Goal: Check status: Check status

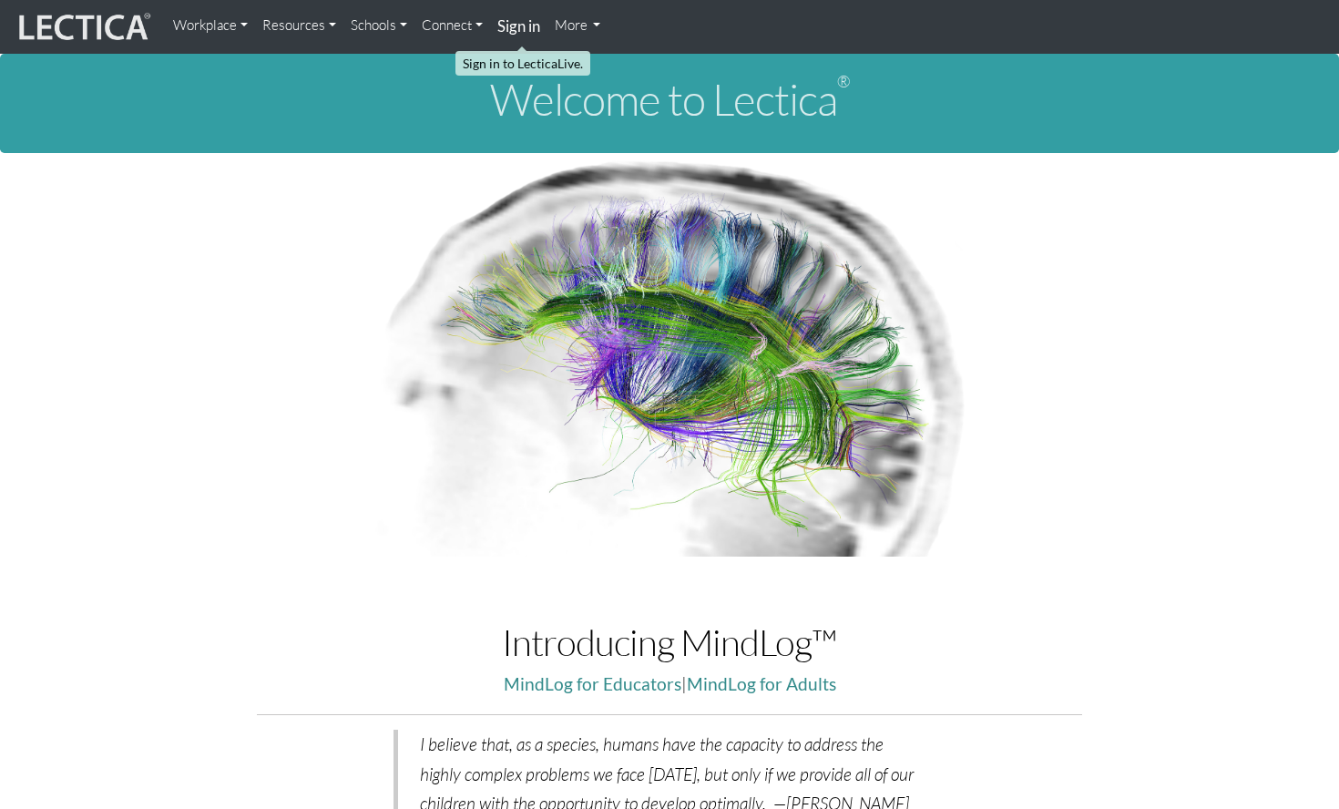
click at [526, 30] on strong "Sign in" at bounding box center [518, 25] width 43 height 19
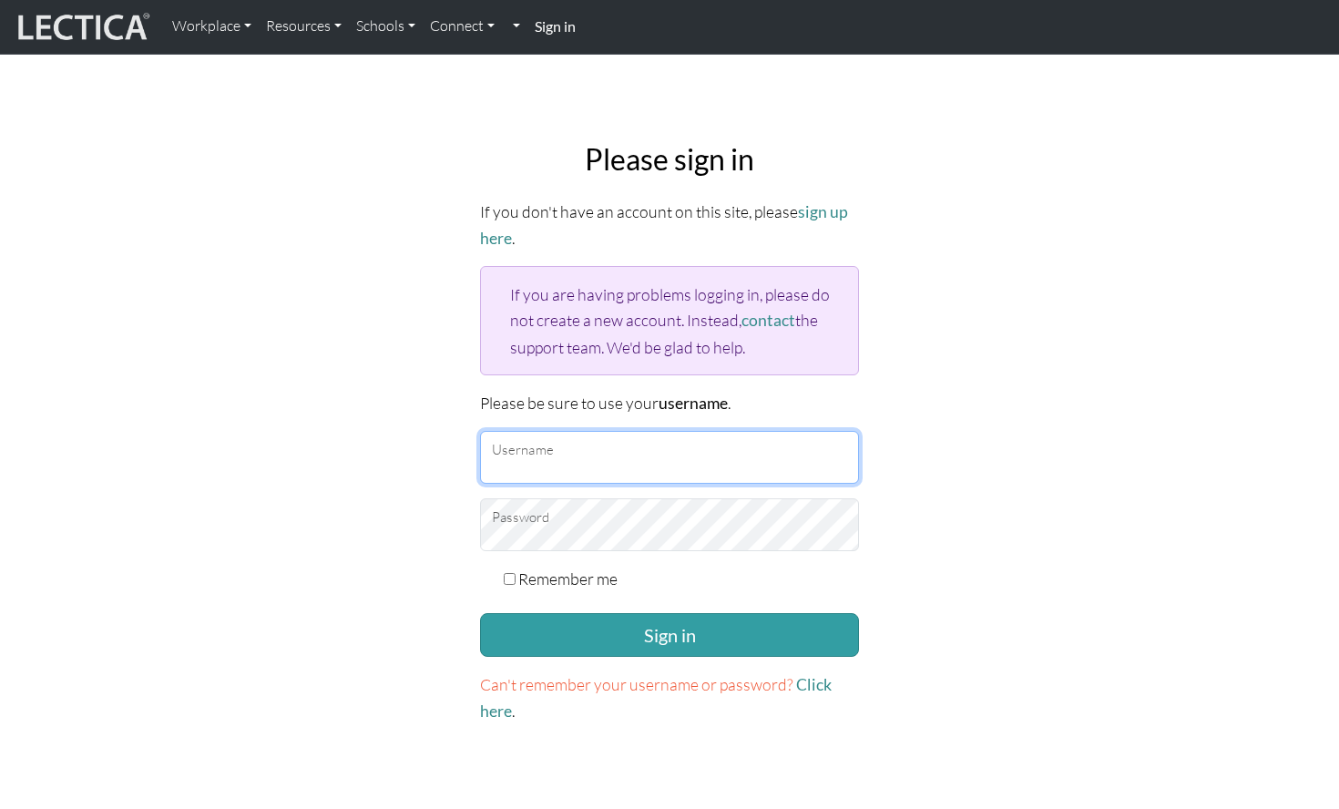
click at [602, 451] on input "Username" at bounding box center [669, 457] width 379 height 53
type input "alisanes"
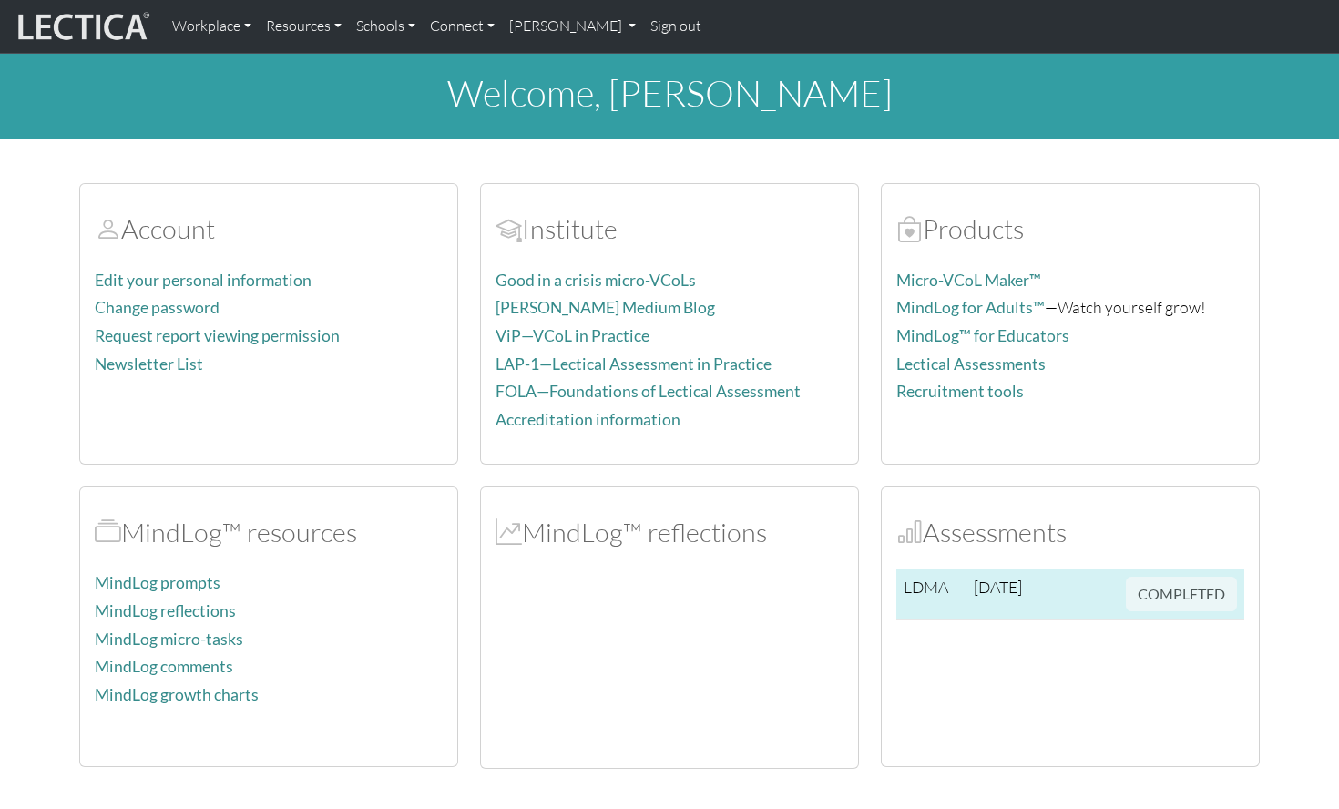
click at [1084, 596] on td at bounding box center [1097, 594] width 44 height 50
click at [1165, 587] on span "COMPLETED" at bounding box center [1181, 591] width 111 height 20
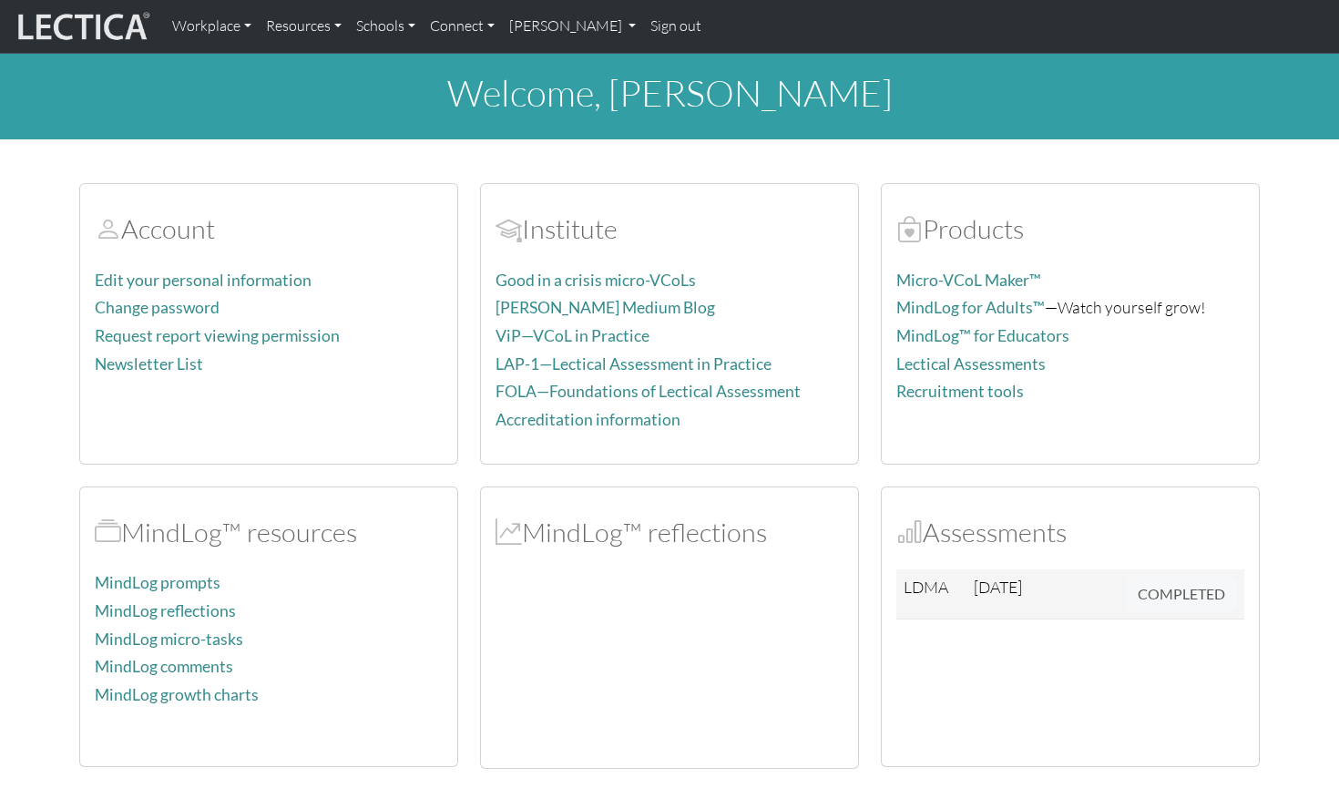
click at [935, 561] on div "Assessments LDMA 2025-08-25 COMPLETED" at bounding box center [1070, 627] width 377 height 280
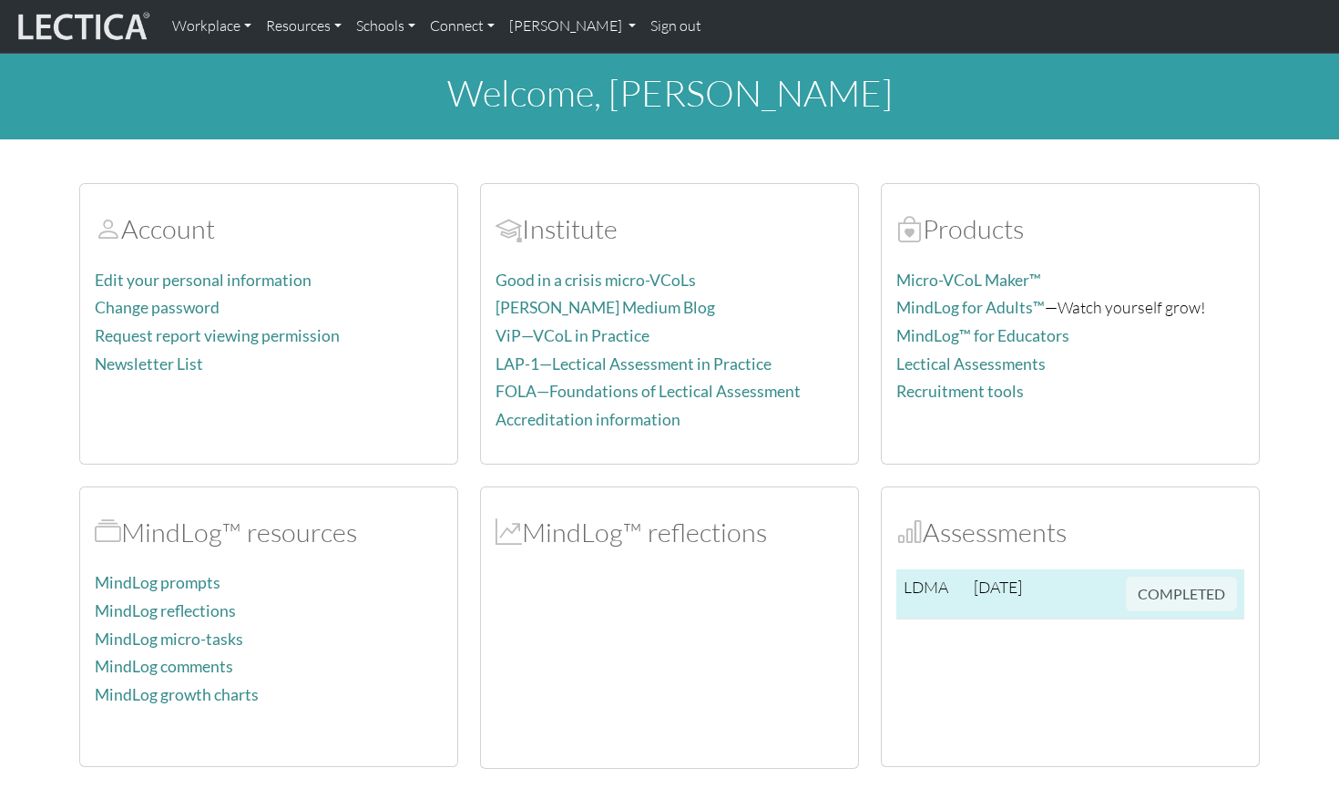
click at [925, 587] on td "LDMA" at bounding box center [931, 594] width 70 height 50
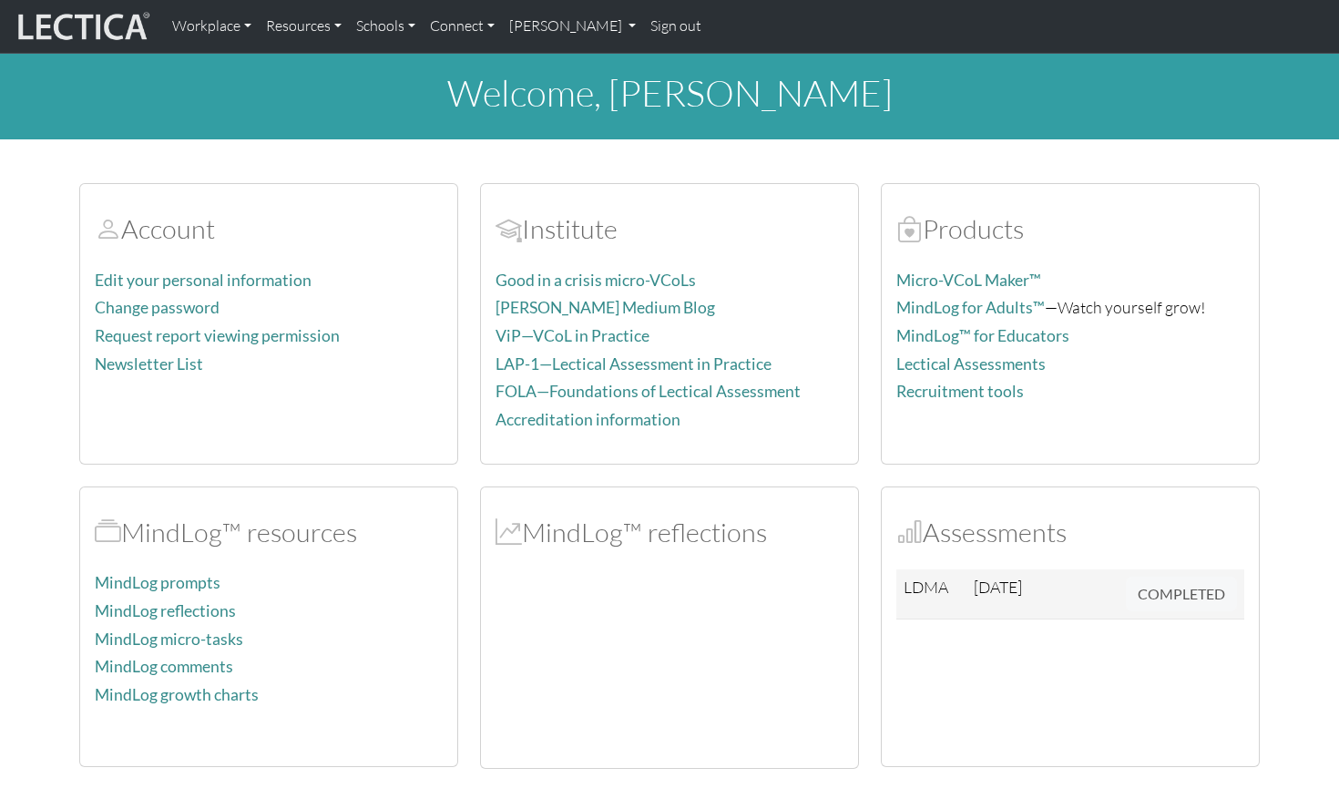
click at [956, 543] on h2 "Assessments" at bounding box center [1070, 532] width 348 height 32
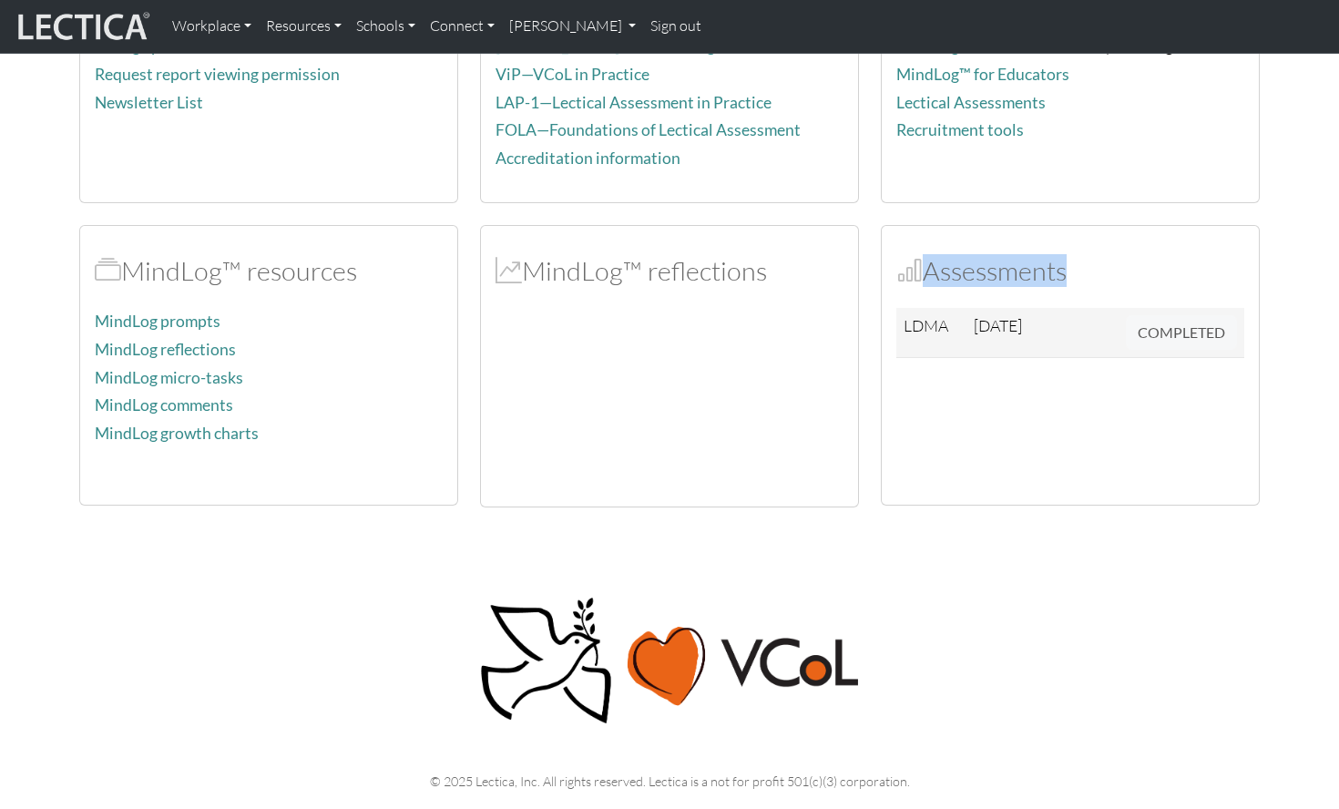
scroll to position [557, 0]
